Goal: Task Accomplishment & Management: Complete application form

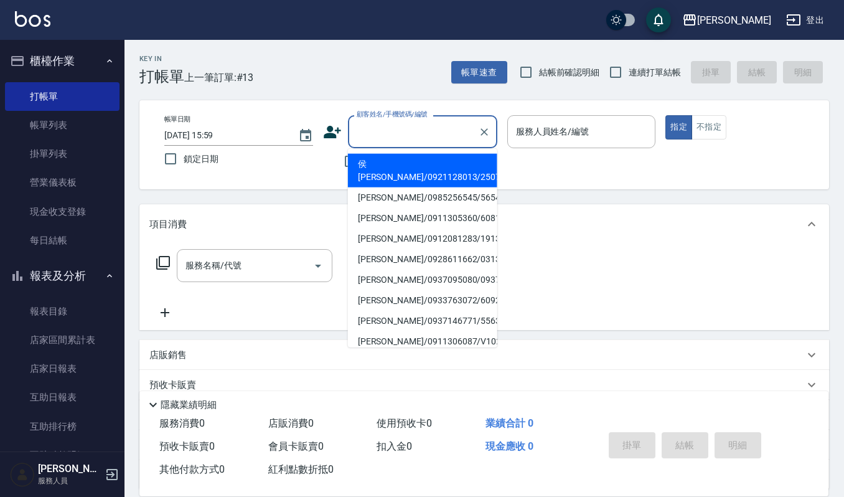
click at [384, 134] on input "顧客姓名/手機號碼/編號" at bounding box center [414, 132] width 120 height 22
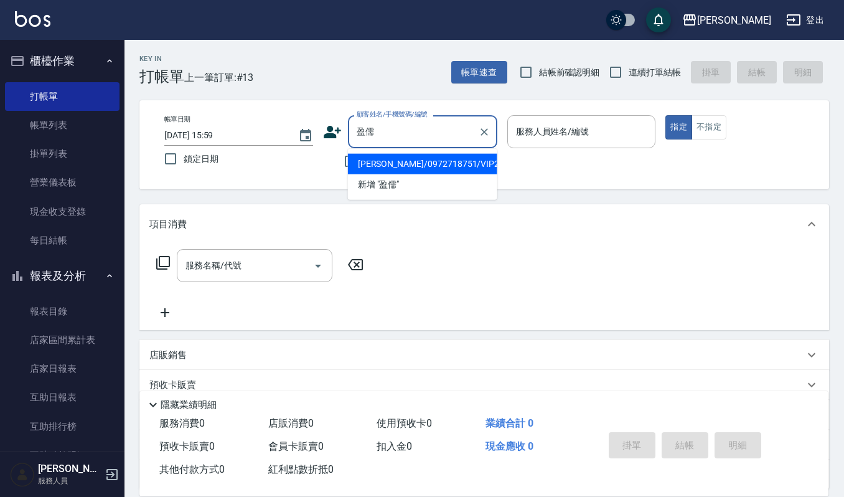
click at [373, 160] on li "[PERSON_NAME]/0972718751/VIP2294" at bounding box center [422, 164] width 149 height 21
type input "[PERSON_NAME]/0972718751/VIP2294"
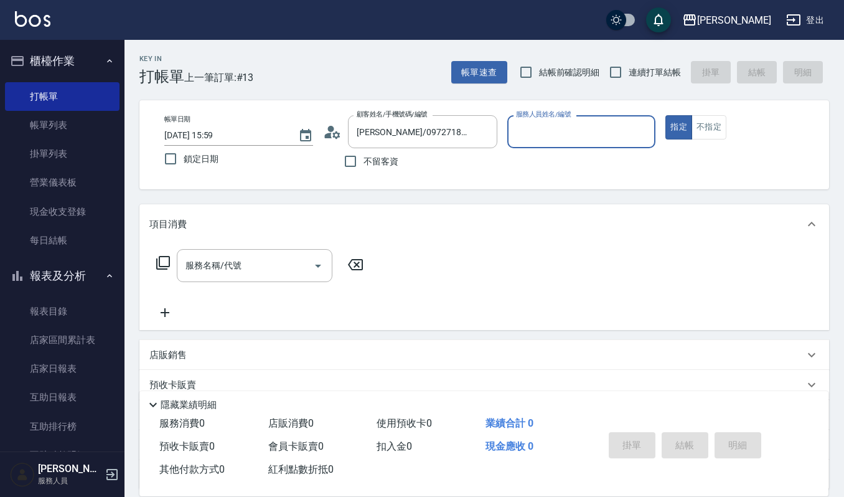
type input "Joalin-6"
click at [200, 276] on input "服務名稱/代號" at bounding box center [245, 266] width 126 height 22
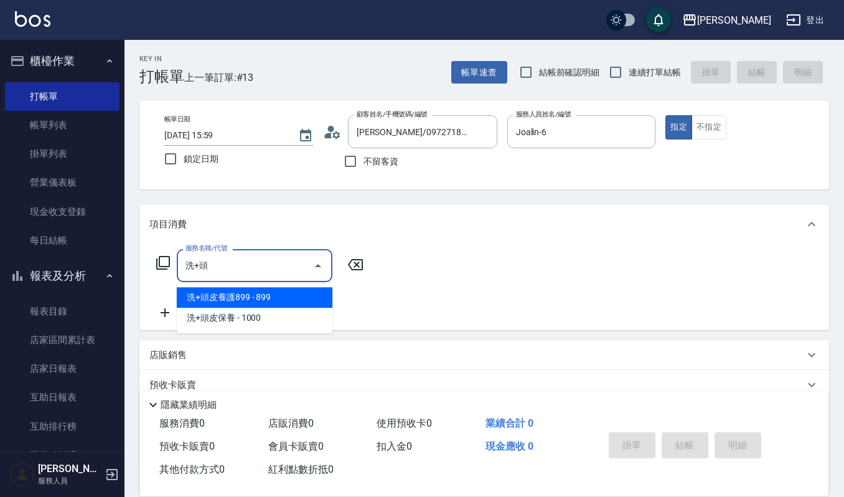
click at [282, 290] on span "洗+頭皮養護899 - 899" at bounding box center [255, 297] width 156 height 21
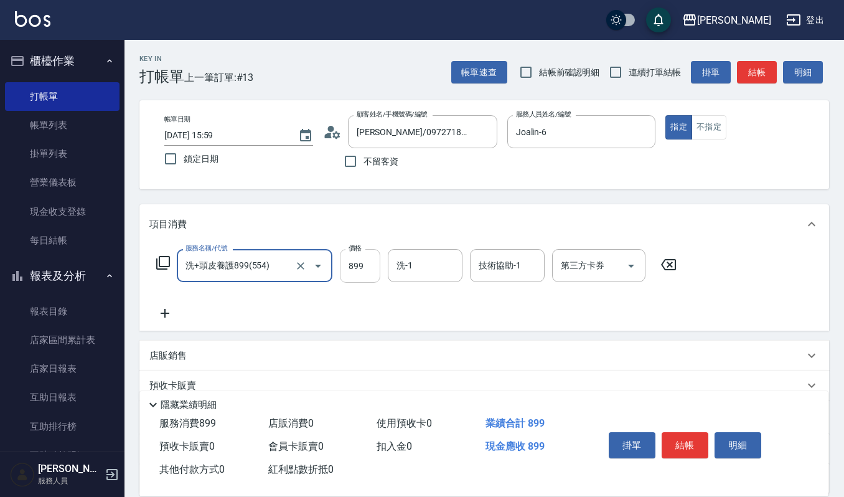
type input "洗+頭皮養護899(554)"
click at [372, 263] on input "899" at bounding box center [360, 266] width 40 height 34
type input "1299"
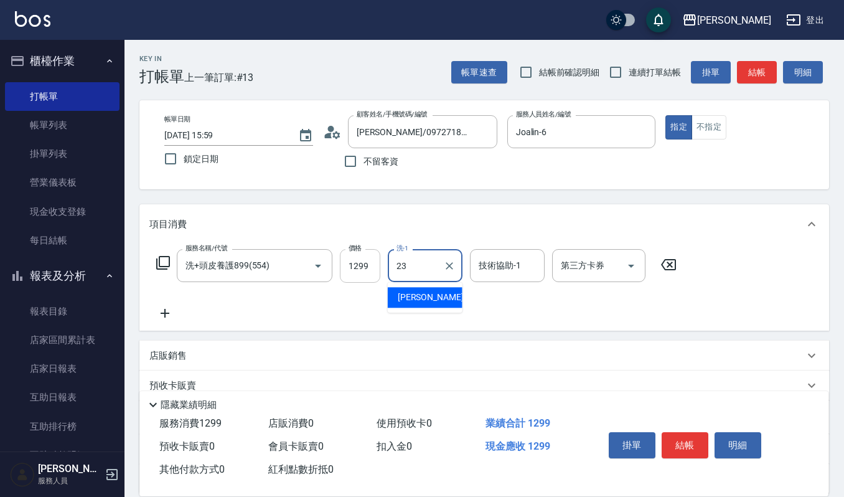
type input "郁涵-23"
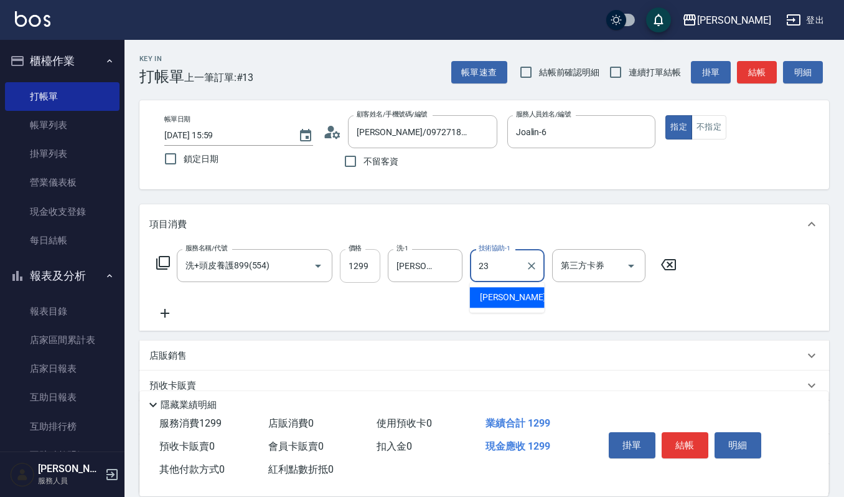
type input "郁涵-23"
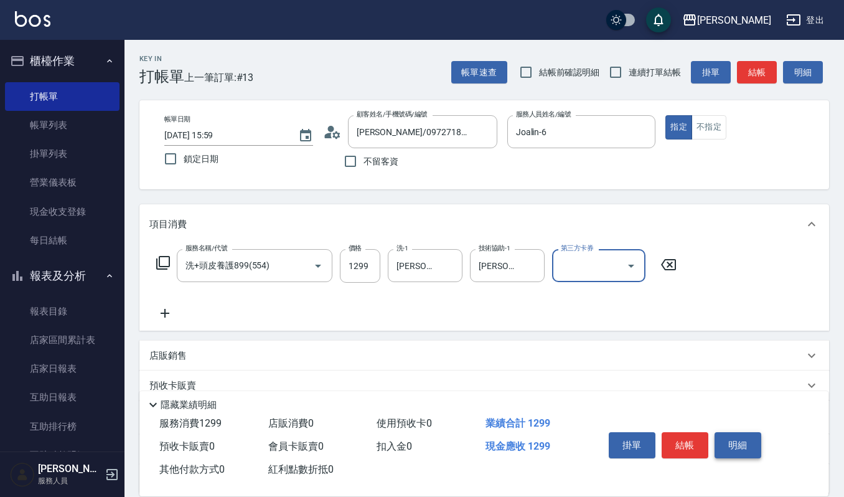
click at [725, 432] on button "明細" at bounding box center [738, 445] width 47 height 26
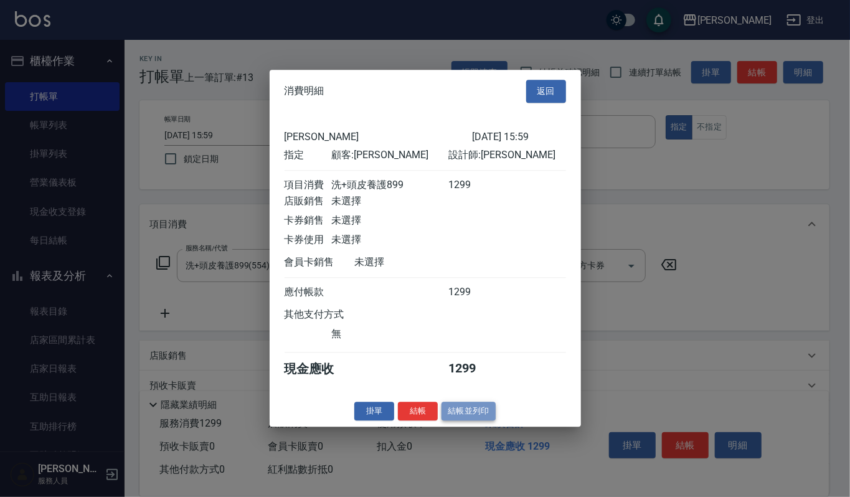
click at [476, 415] on button "結帳並列印" at bounding box center [468, 410] width 54 height 19
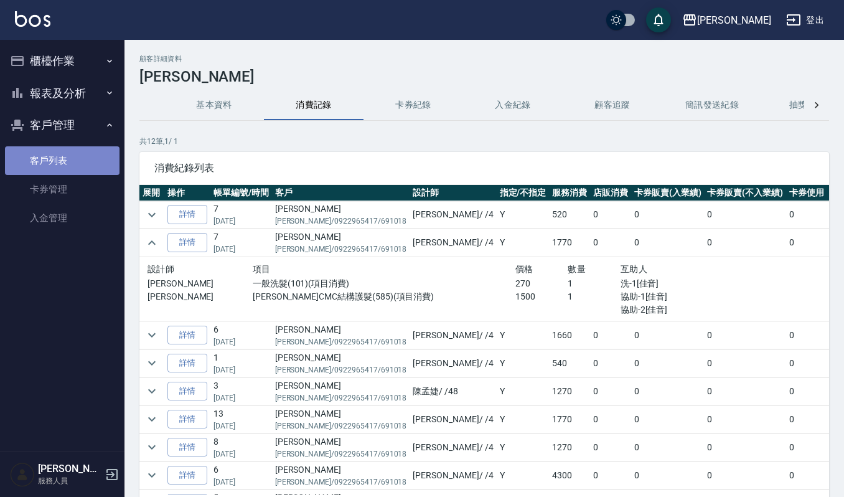
click at [90, 171] on link "客戶列表" at bounding box center [62, 160] width 115 height 29
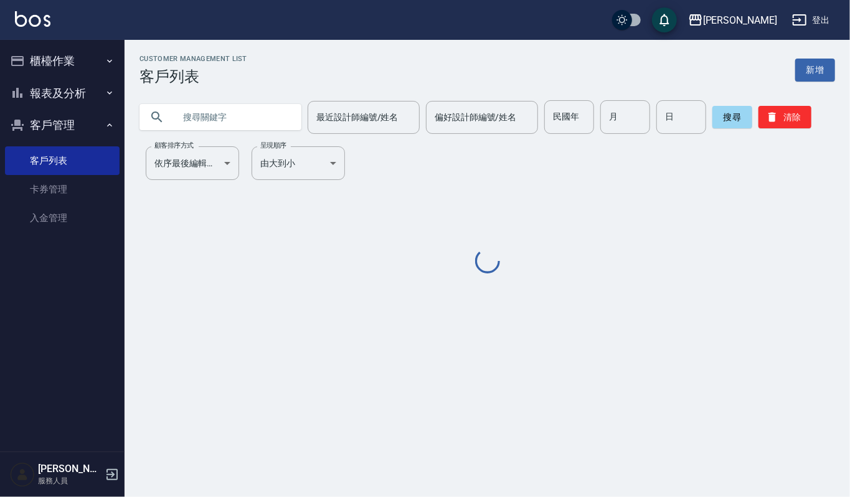
click at [235, 128] on input "text" at bounding box center [232, 117] width 117 height 34
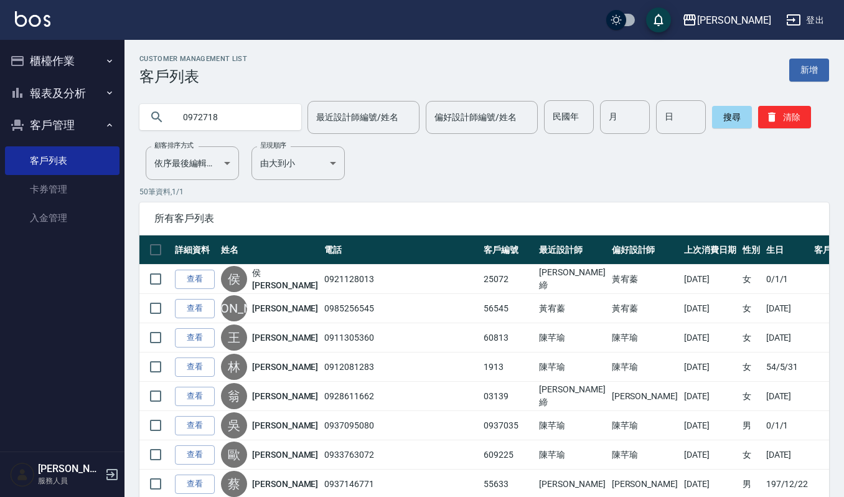
click at [249, 122] on input "0972718" at bounding box center [232, 117] width 117 height 34
type input "0972718751"
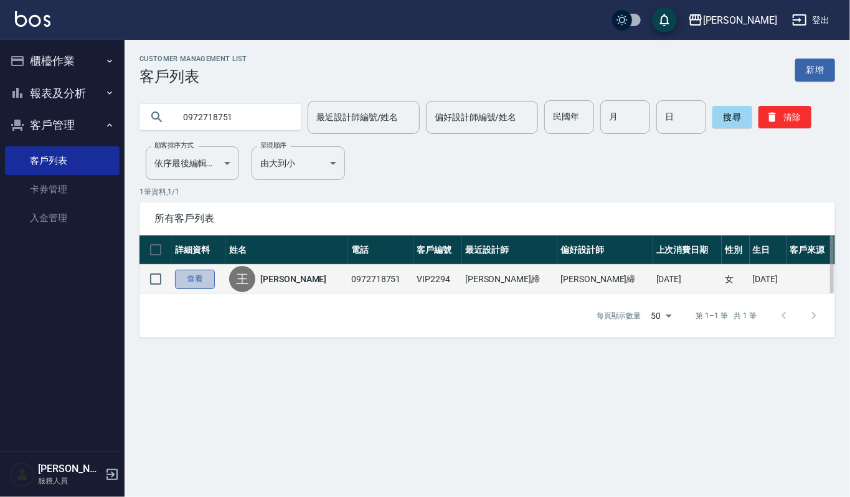
click at [208, 277] on link "查看" at bounding box center [195, 278] width 40 height 19
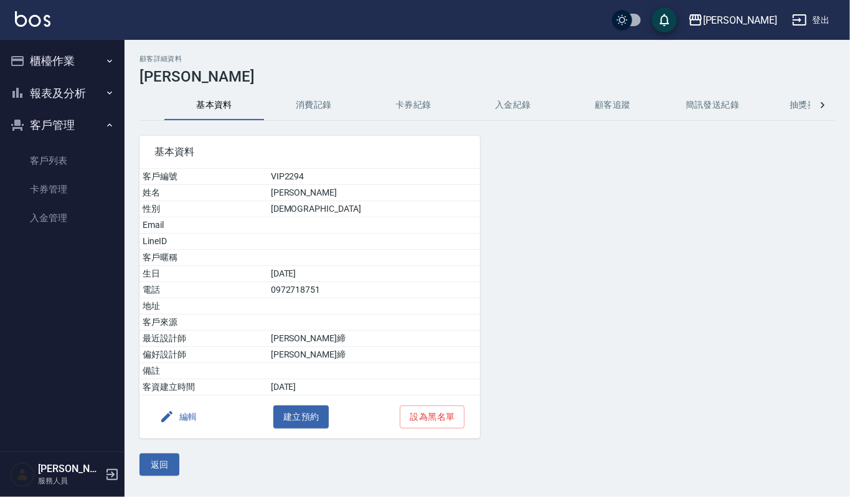
click at [319, 112] on button "消費記錄" at bounding box center [314, 105] width 100 height 30
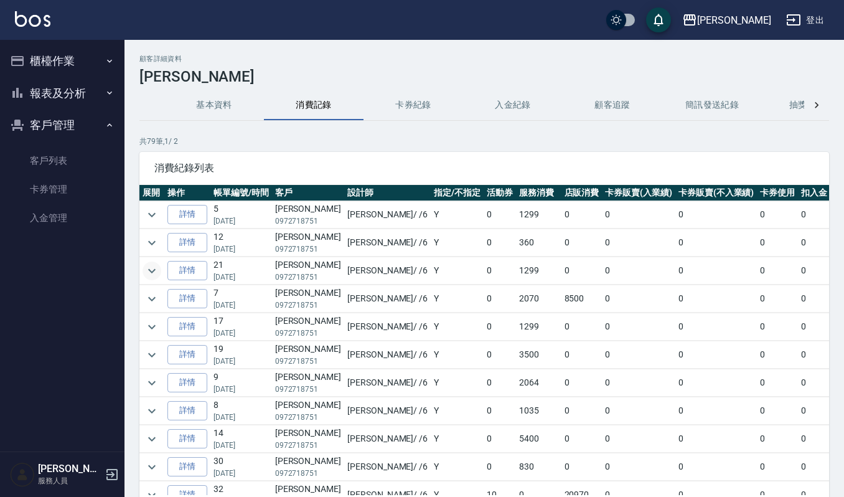
click at [149, 265] on icon "expand row" at bounding box center [151, 270] width 15 height 15
